Goal: Task Accomplishment & Management: Manage account settings

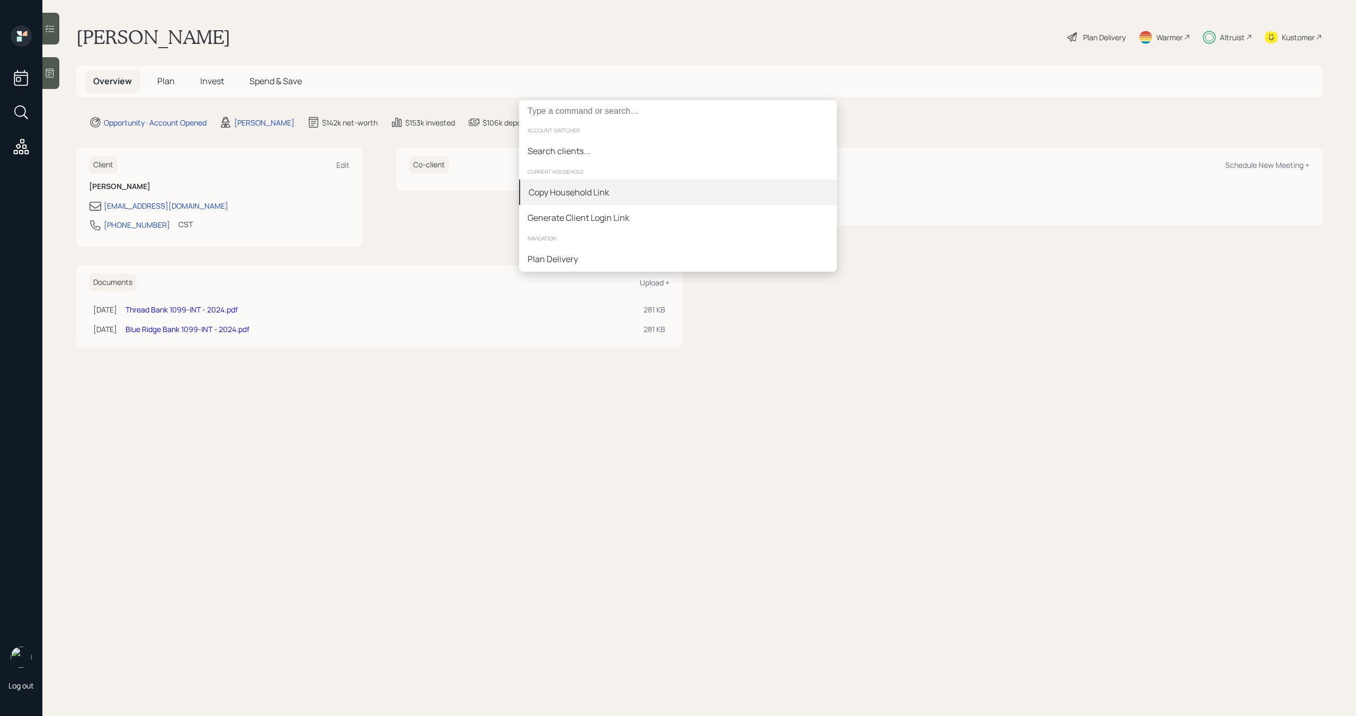
click at [655, 183] on div "Copy Household Link" at bounding box center [678, 192] width 318 height 25
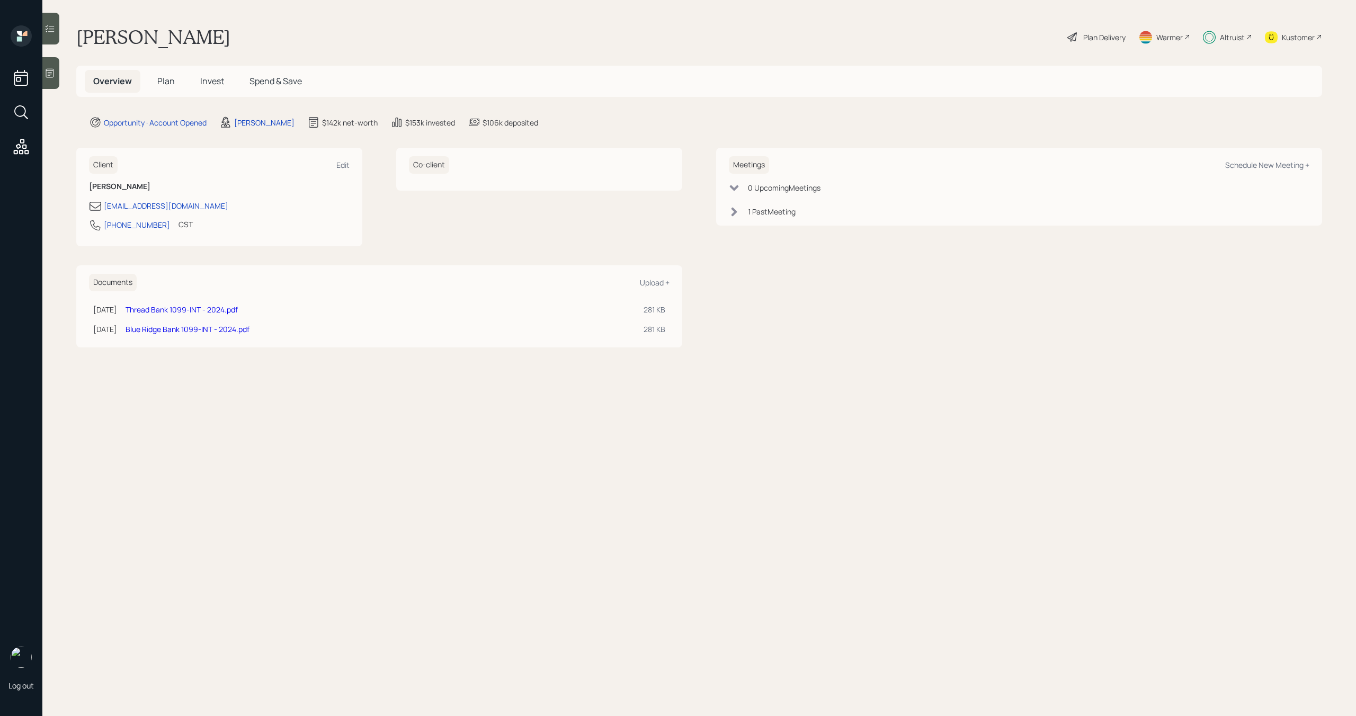
click at [162, 86] on span "Plan" at bounding box center [165, 81] width 17 height 12
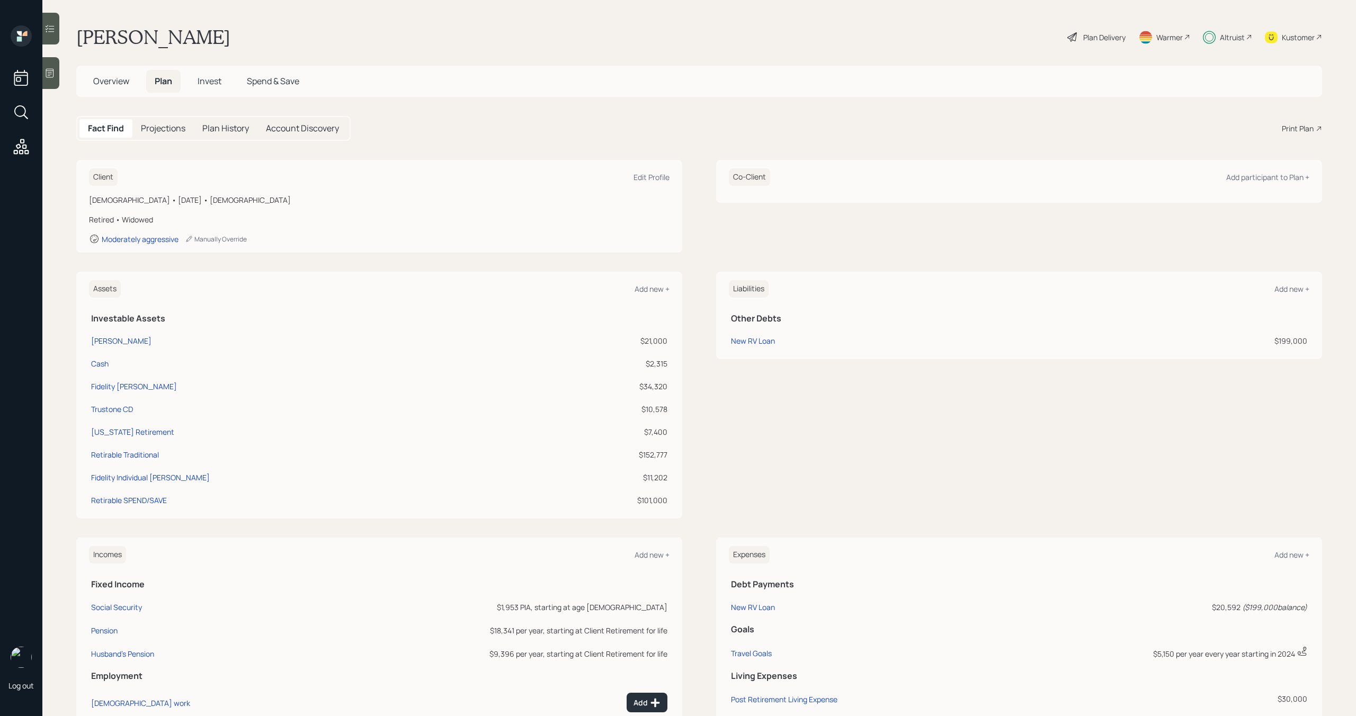
click at [296, 85] on span "Spend & Save" at bounding box center [273, 81] width 52 height 12
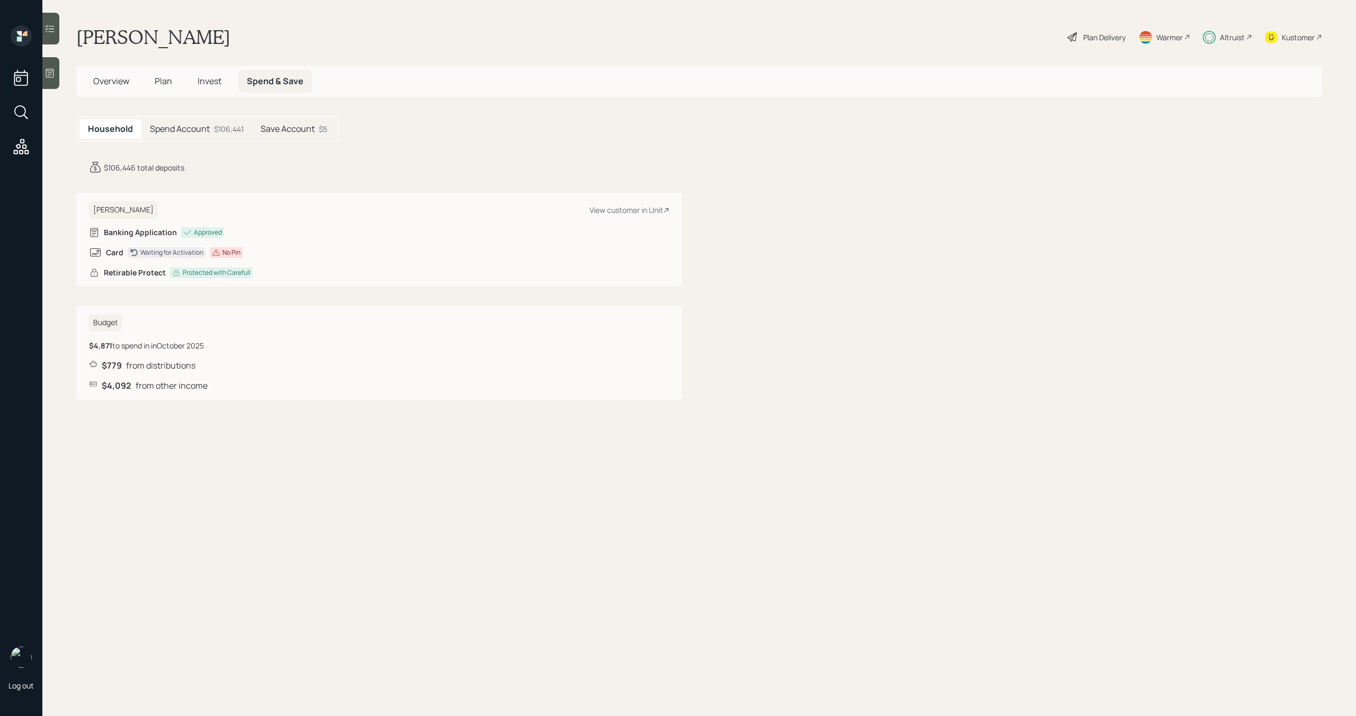
click at [226, 128] on div "$106,441" at bounding box center [229, 128] width 30 height 11
